Goal: Find specific page/section: Find specific page/section

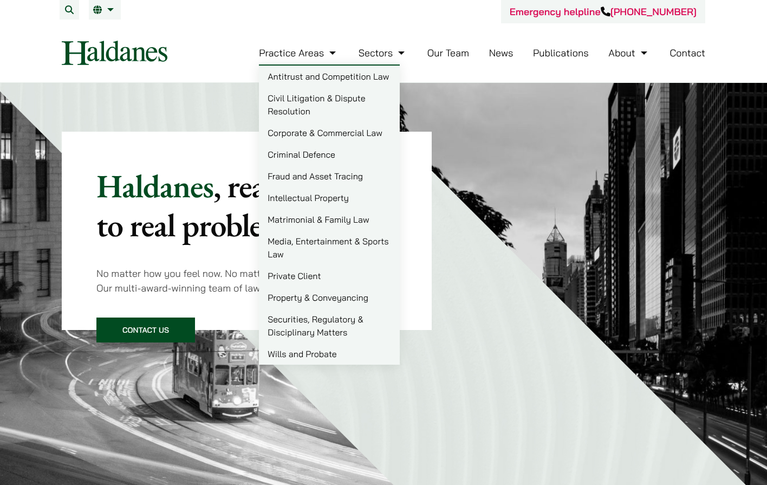
click at [333, 56] on link "Practice Areas" at bounding box center [299, 53] width 80 height 12
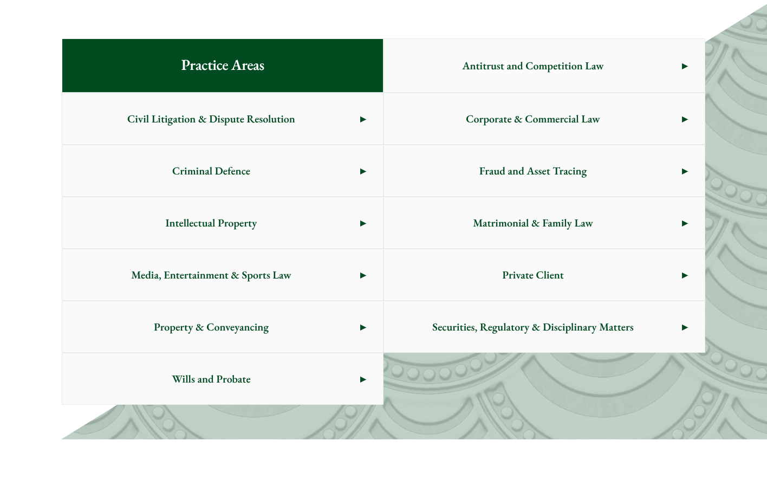
scroll to position [610, 0]
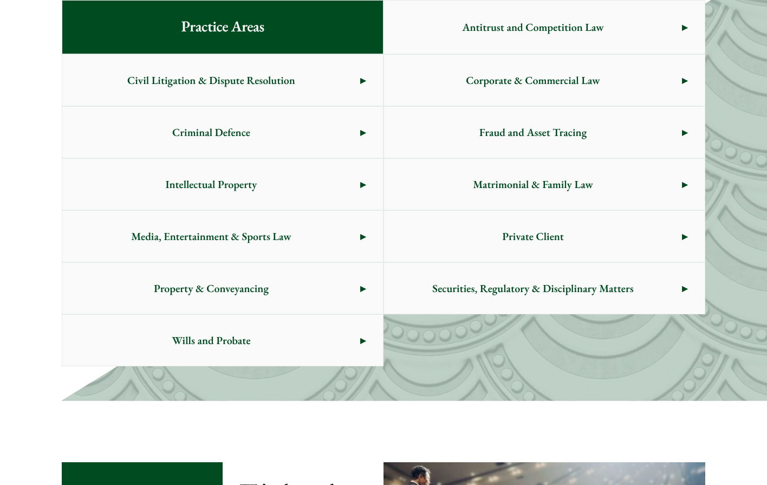
click at [367, 131] on link "Criminal Defence" at bounding box center [222, 132] width 321 height 51
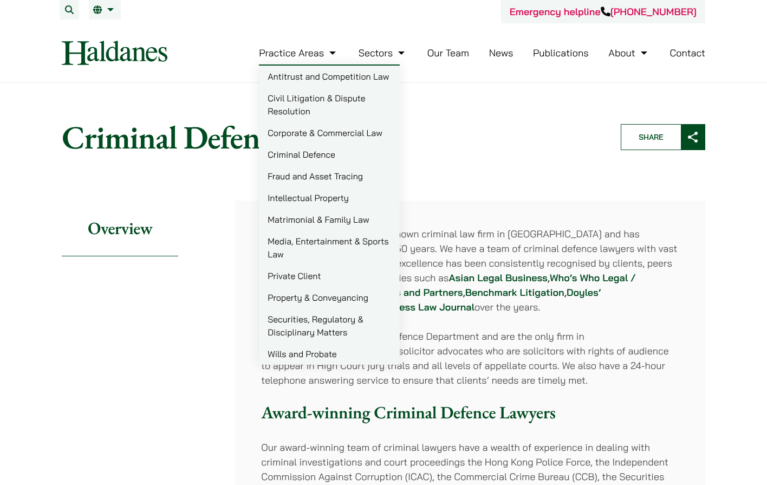
click at [316, 221] on link "Matrimonial & Family Law" at bounding box center [329, 220] width 141 height 22
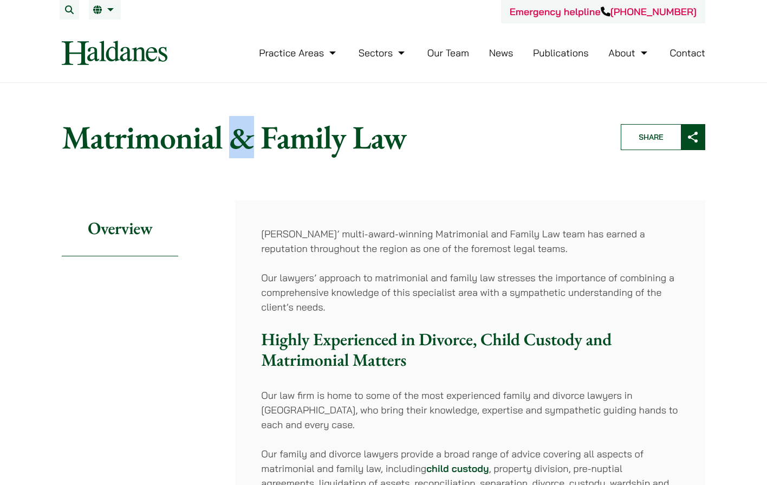
drag, startPoint x: 243, startPoint y: 140, endPoint x: 235, endPoint y: 140, distance: 8.1
click at [235, 140] on h1 "Matrimonial & Family Law" at bounding box center [332, 137] width 541 height 39
drag, startPoint x: 420, startPoint y: 340, endPoint x: 472, endPoint y: 340, distance: 52.0
click at [472, 340] on h3 "Highly Experienced in Divorce, Child Custody and Matrimonial Matters" at bounding box center [470, 350] width 418 height 42
copy h3 "Divorce"
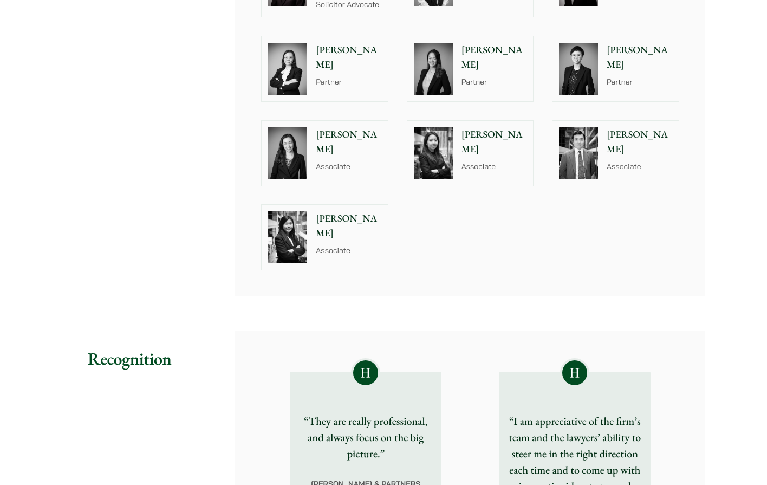
scroll to position [851, 0]
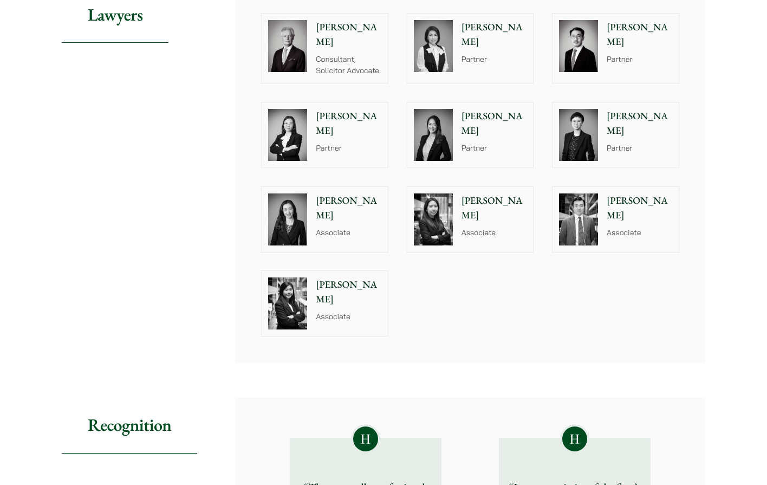
click at [285, 120] on img at bounding box center [287, 135] width 39 height 52
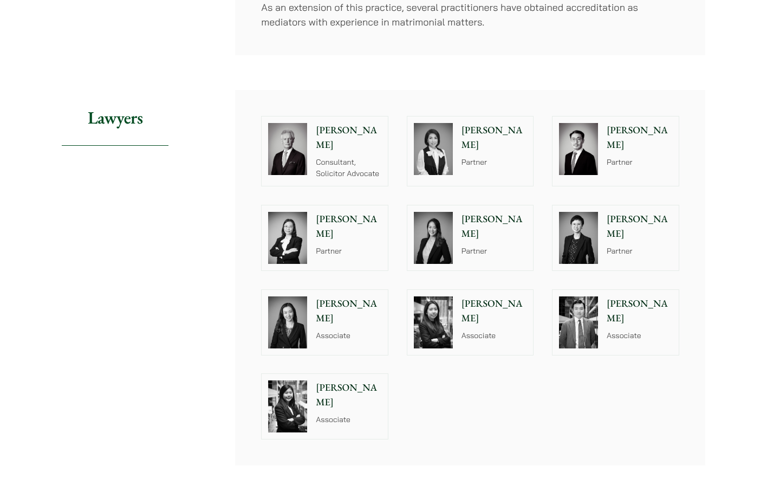
scroll to position [762, 0]
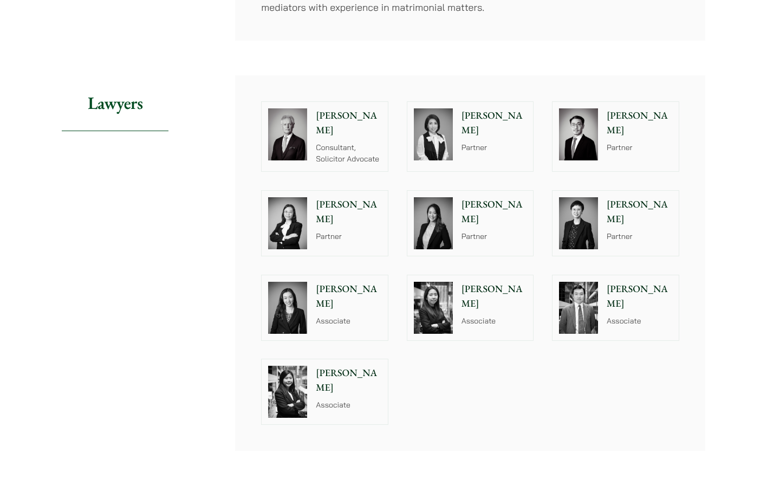
click at [327, 231] on p "Partner" at bounding box center [349, 236] width 66 height 11
